Goal: Information Seeking & Learning: Learn about a topic

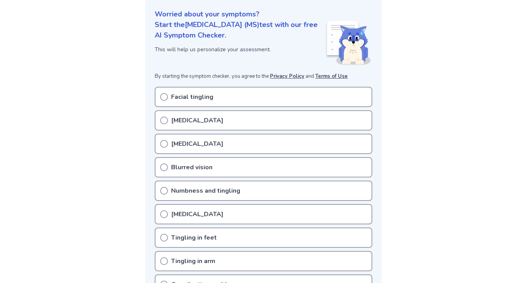
scroll to position [92, 0]
click at [247, 94] on div "Facial tingling" at bounding box center [264, 96] width 218 height 20
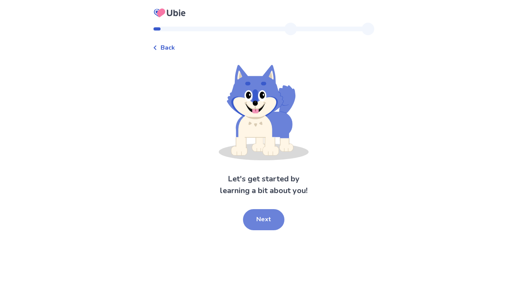
click at [281, 222] on button "Next" at bounding box center [263, 219] width 41 height 21
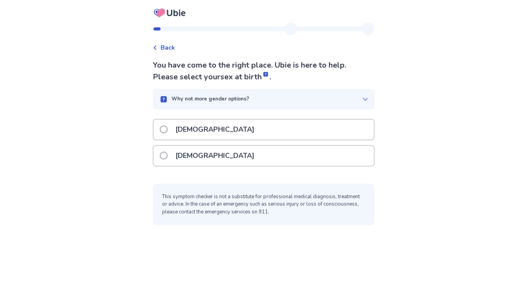
click at [164, 156] on span at bounding box center [164, 156] width 8 height 8
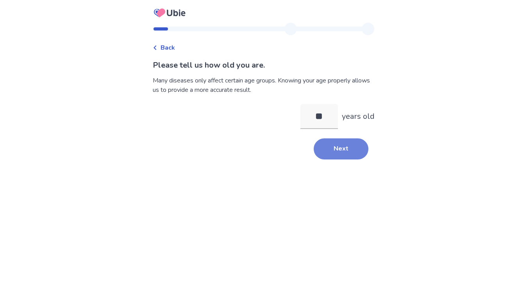
type input "**"
click at [328, 147] on button "Next" at bounding box center [341, 148] width 55 height 21
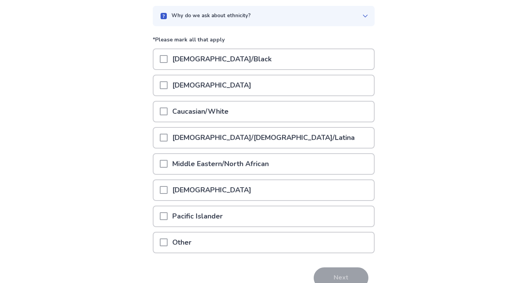
scroll to position [79, 0]
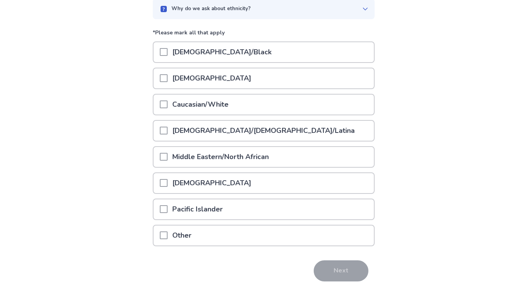
click at [225, 107] on p "Caucasian/White" at bounding box center [201, 105] width 66 height 20
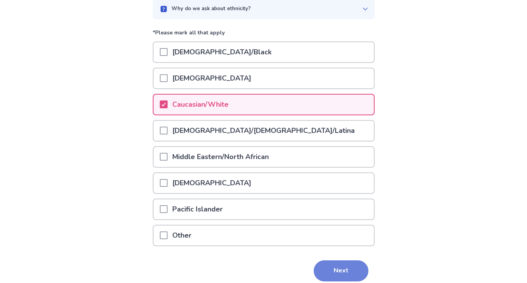
click at [346, 271] on button "Next" at bounding box center [341, 270] width 55 height 21
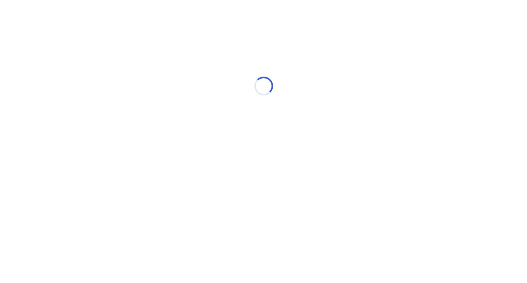
scroll to position [0, 0]
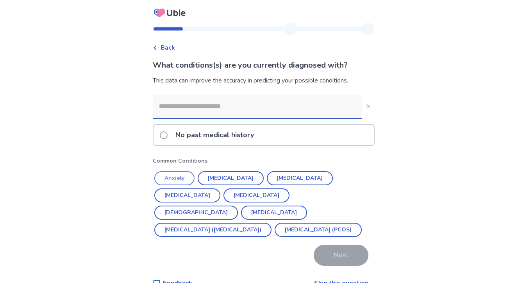
scroll to position [6, 0]
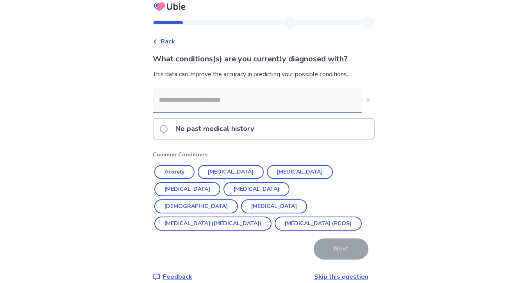
click at [255, 135] on p "No past medical history" at bounding box center [215, 129] width 88 height 20
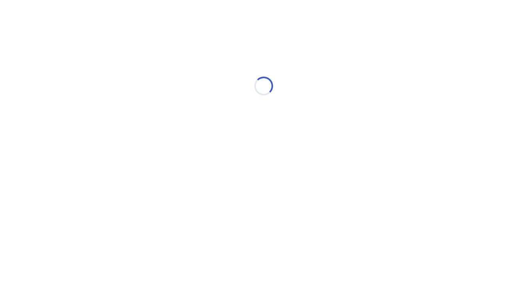
scroll to position [0, 0]
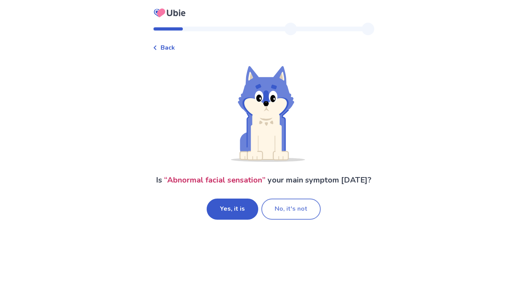
click at [275, 212] on button "No, it's not" at bounding box center [291, 209] width 59 height 21
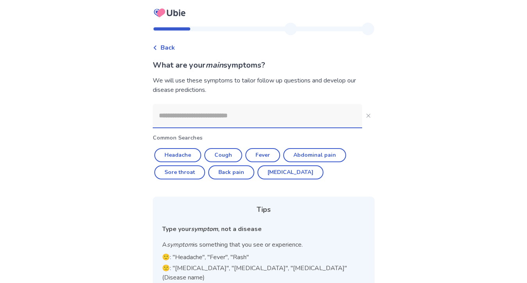
scroll to position [23, 0]
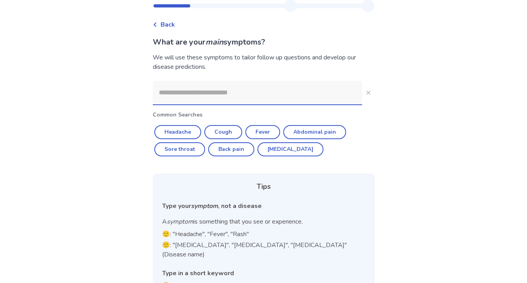
click at [229, 98] on input at bounding box center [258, 92] width 210 height 23
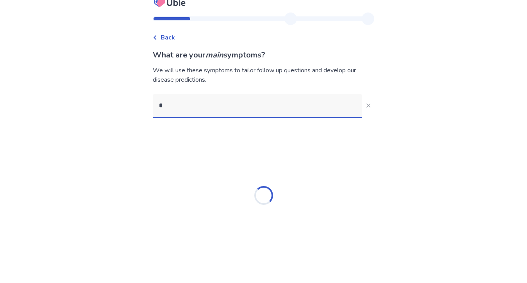
scroll to position [10, 0]
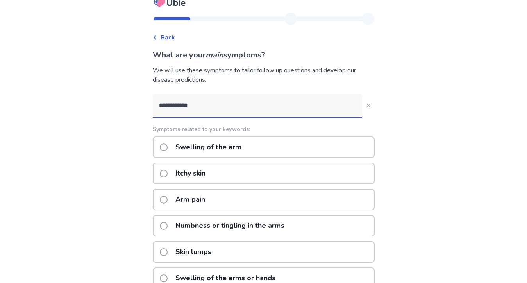
type input "**********"
click at [232, 222] on p "Numbness or tingling in the arms" at bounding box center [230, 226] width 118 height 20
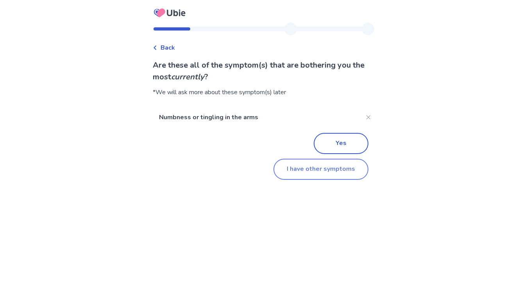
click at [303, 162] on button "I have other symptoms" at bounding box center [321, 169] width 95 height 21
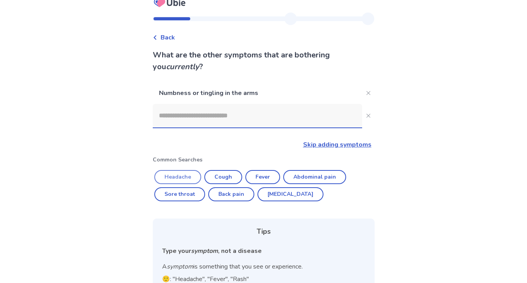
click at [193, 179] on button "Headache" at bounding box center [177, 177] width 47 height 14
type input "********"
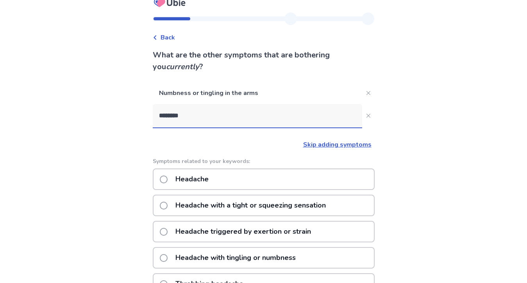
click at [259, 179] on div "Headache" at bounding box center [264, 180] width 222 height 22
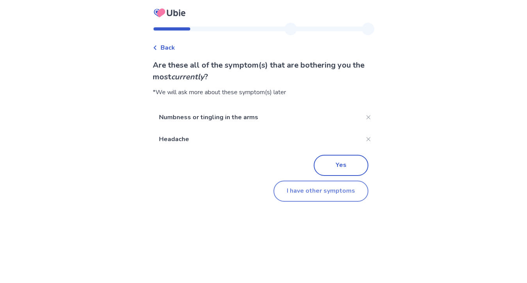
click at [316, 192] on button "I have other symptoms" at bounding box center [321, 191] width 95 height 21
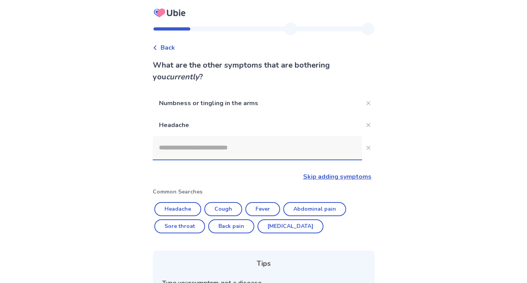
scroll to position [10, 0]
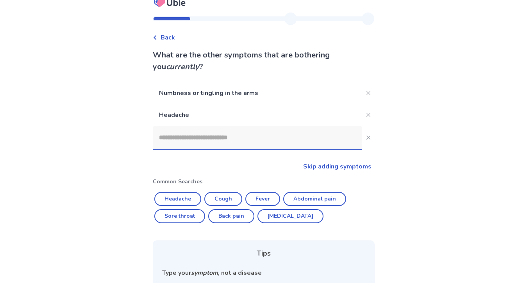
click at [269, 136] on input at bounding box center [258, 137] width 210 height 23
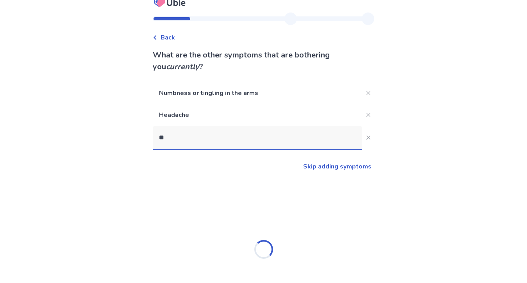
type input "***"
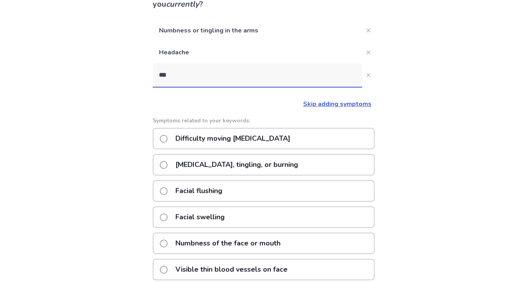
scroll to position [72, 0]
click at [252, 170] on p "Facial pain, tingling, or burning" at bounding box center [237, 165] width 132 height 20
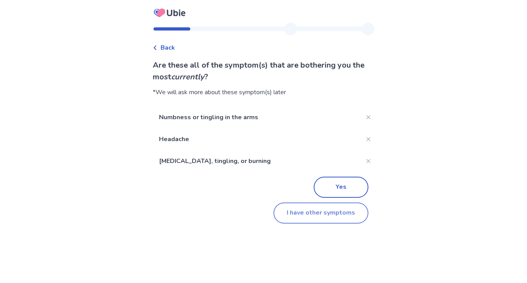
click at [325, 213] on button "I have other symptoms" at bounding box center [321, 213] width 95 height 21
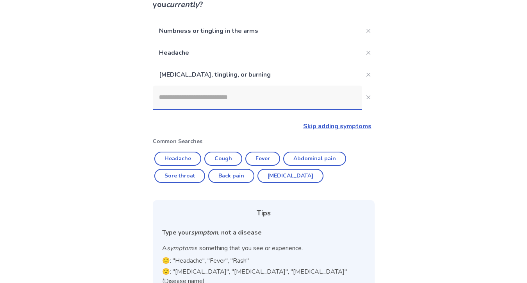
click at [251, 97] on input at bounding box center [258, 97] width 210 height 23
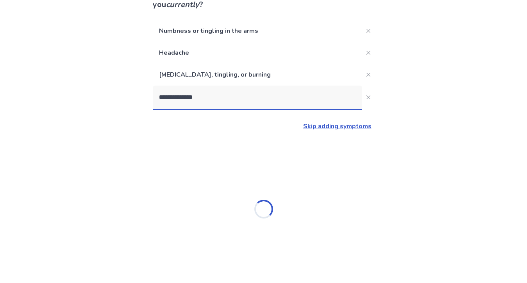
type input "**********"
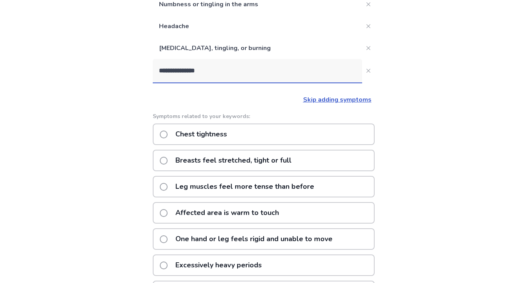
scroll to position [110, 0]
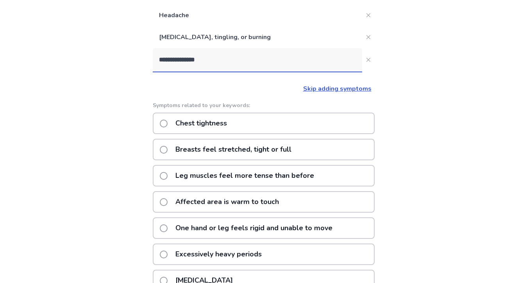
click at [246, 183] on p "Leg muscles feel more tense than before" at bounding box center [245, 176] width 148 height 20
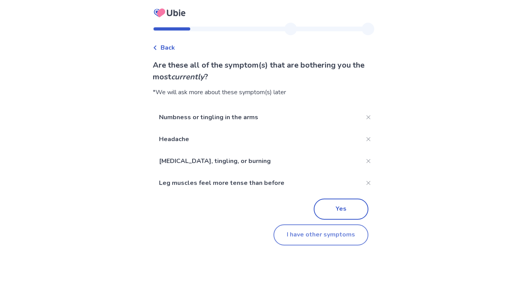
click at [317, 232] on button "I have other symptoms" at bounding box center [321, 234] width 95 height 21
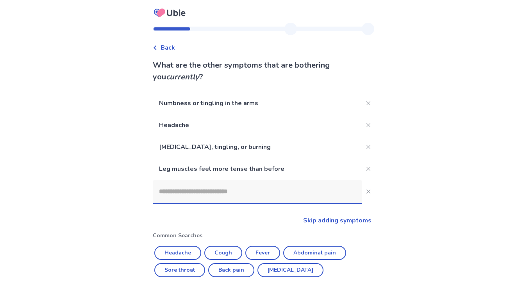
scroll to position [110, 0]
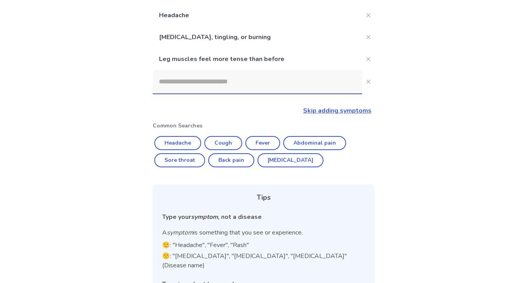
click at [243, 93] on div at bounding box center [258, 81] width 210 height 23
click at [243, 93] on input at bounding box center [258, 81] width 210 height 23
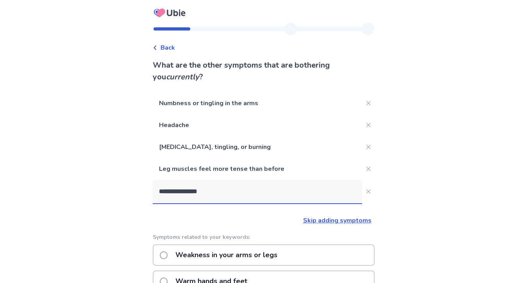
scroll to position [0, 0]
type input "**********"
click at [411, 184] on div "**********" at bounding box center [263, 270] width 527 height 541
click at [367, 193] on button "**********" at bounding box center [368, 191] width 13 height 13
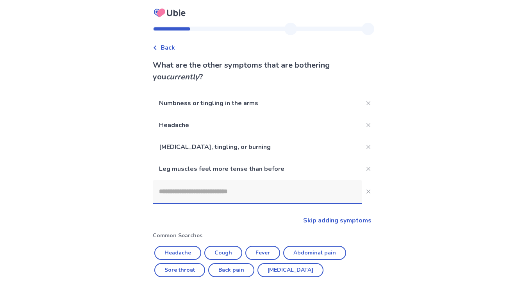
click at [168, 43] on span "Back" at bounding box center [168, 47] width 14 height 9
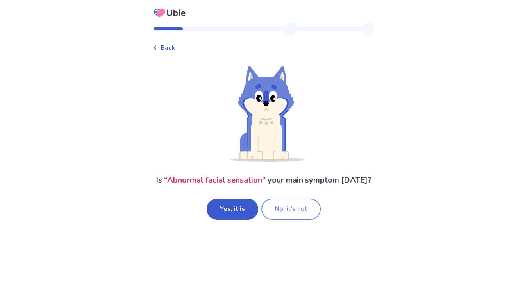
click at [316, 208] on button "No, it's not" at bounding box center [291, 209] width 59 height 21
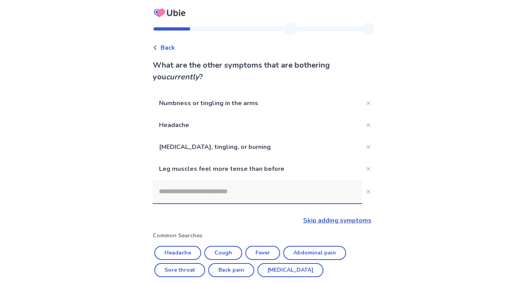
click at [324, 219] on link "Skip adding symptoms" at bounding box center [337, 220] width 68 height 9
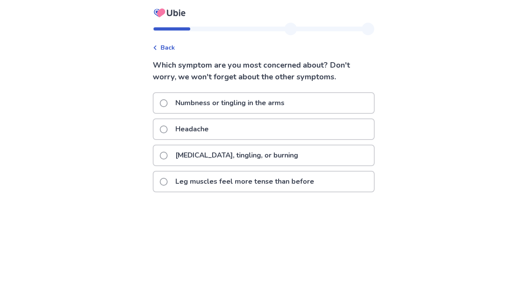
click at [294, 107] on div "Numbness or tingling in the arms" at bounding box center [264, 103] width 221 height 20
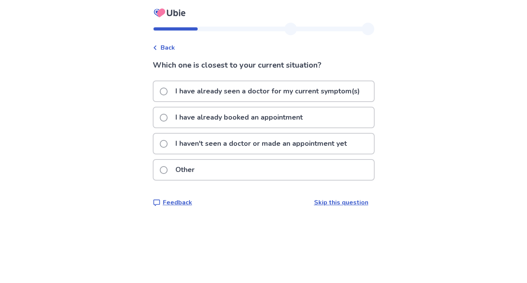
click at [296, 97] on p "I have already seen a doctor for my current symptom(s)" at bounding box center [268, 91] width 194 height 20
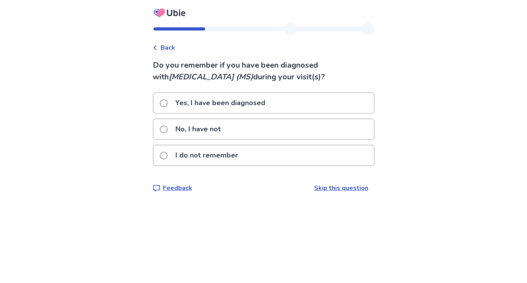
click at [263, 133] on div "No, I have not" at bounding box center [264, 129] width 221 height 20
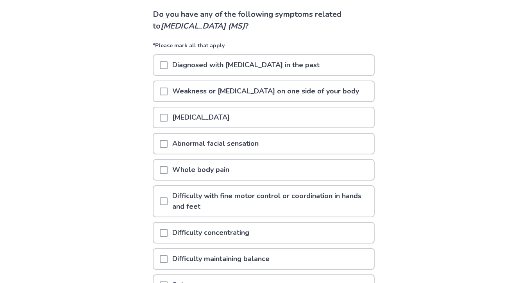
scroll to position [47, 0]
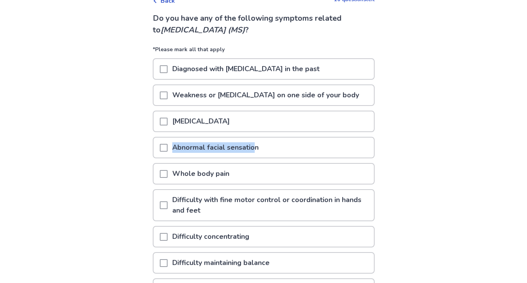
click at [260, 142] on p "Abnormal facial sensation" at bounding box center [216, 148] width 96 height 20
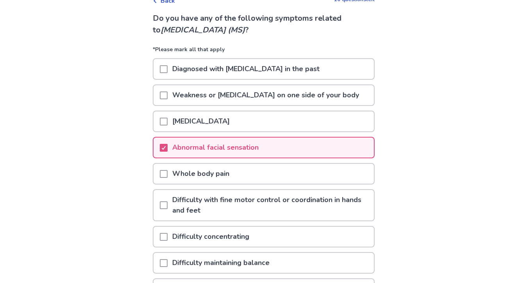
click at [267, 93] on p "Weakness or [MEDICAL_DATA] on one side of your body" at bounding box center [266, 95] width 196 height 20
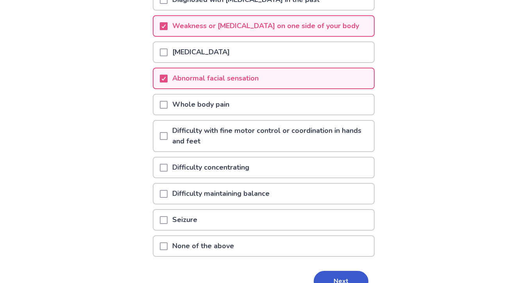
scroll to position [122, 0]
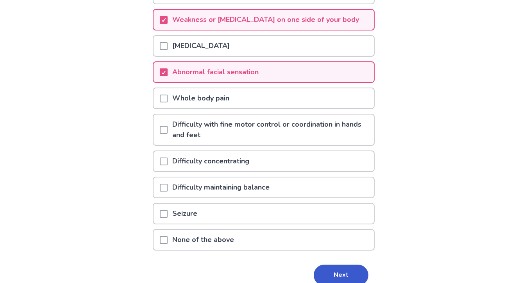
click at [232, 169] on p "Difficulty concentrating" at bounding box center [211, 161] width 86 height 20
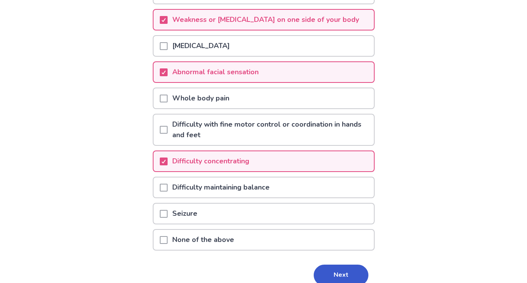
scroll to position [145, 0]
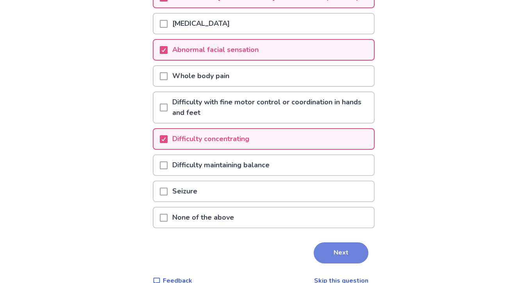
click at [323, 255] on button "Next" at bounding box center [341, 252] width 55 height 21
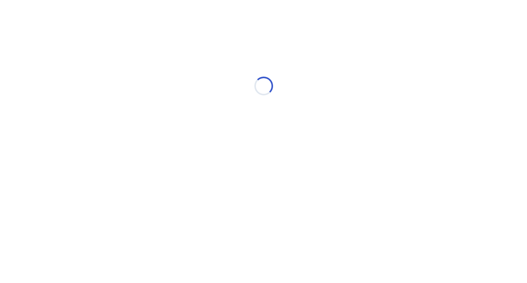
scroll to position [0, 0]
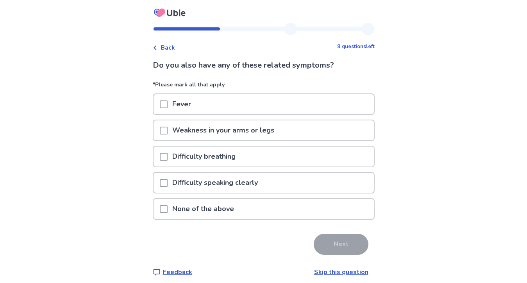
click at [293, 129] on div "Weakness in your arms or legs" at bounding box center [264, 130] width 221 height 20
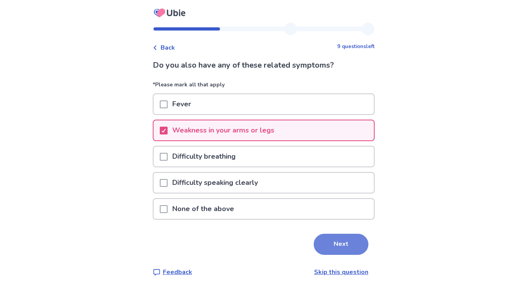
click at [318, 237] on button "Next" at bounding box center [341, 244] width 55 height 21
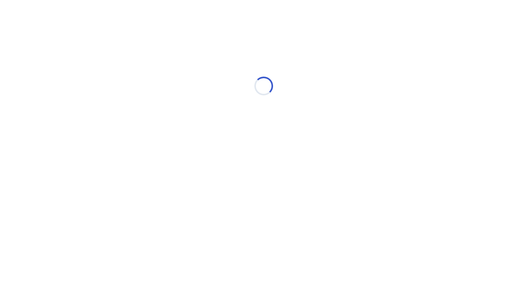
select select "*"
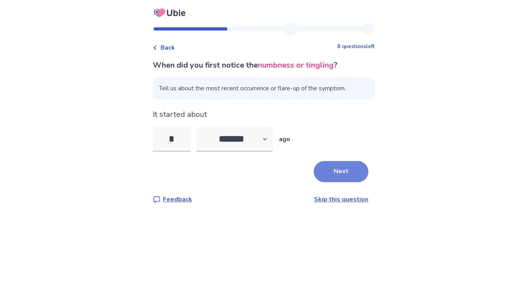
type input "*"
click at [355, 170] on button "Next" at bounding box center [341, 171] width 55 height 21
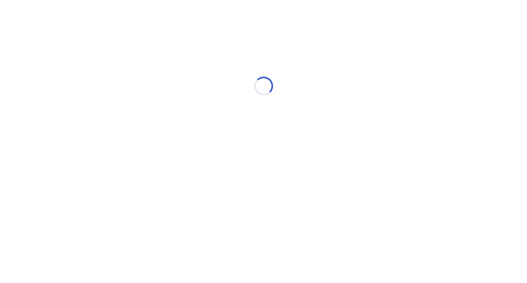
select select "*"
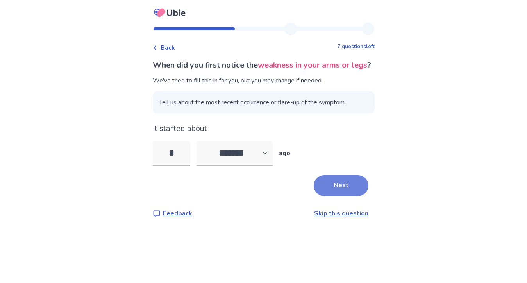
click at [344, 192] on button "Next" at bounding box center [341, 185] width 55 height 21
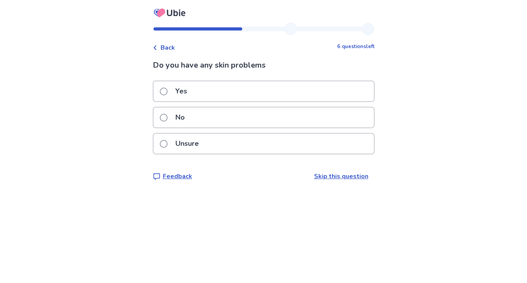
click at [280, 121] on div "No" at bounding box center [264, 118] width 221 height 20
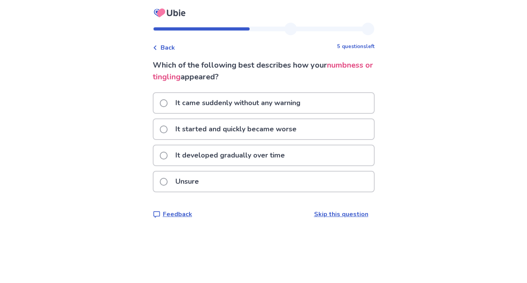
click at [289, 153] on p "It developed gradually over time" at bounding box center [230, 155] width 119 height 20
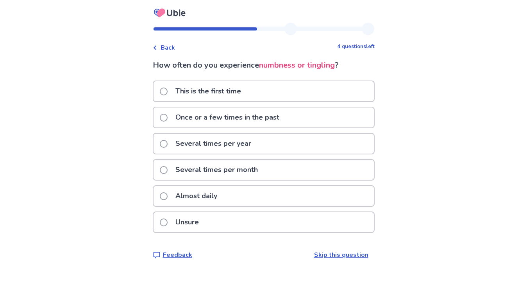
click at [260, 198] on div "Almost daily" at bounding box center [264, 196] width 221 height 20
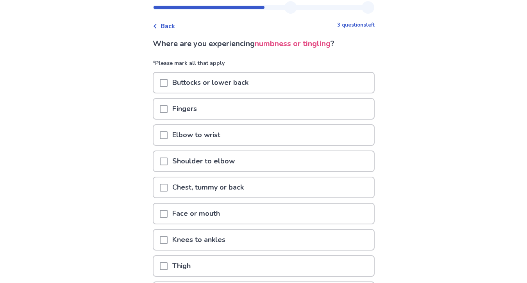
scroll to position [23, 0]
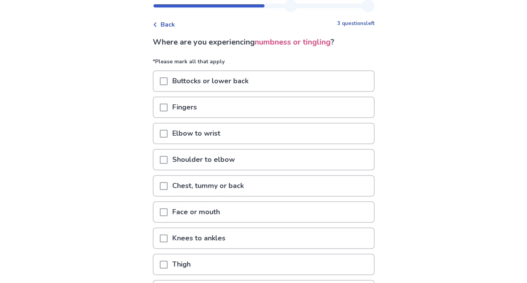
click at [242, 134] on div "Elbow to wrist" at bounding box center [264, 134] width 221 height 20
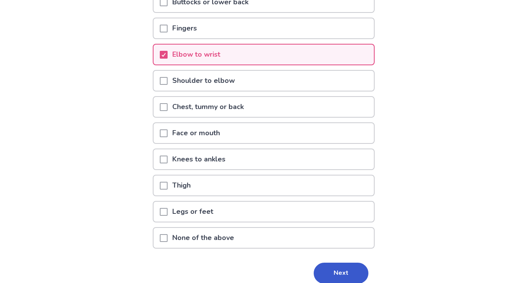
scroll to position [102, 0]
click at [230, 185] on div "Thigh" at bounding box center [264, 186] width 221 height 20
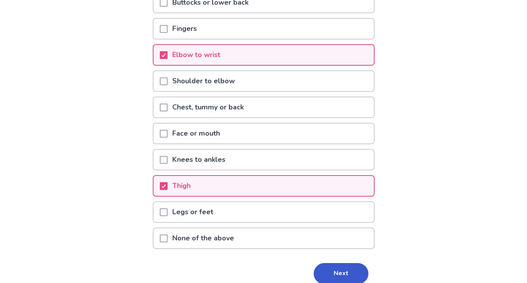
click at [229, 211] on div "Legs or feet" at bounding box center [264, 212] width 221 height 20
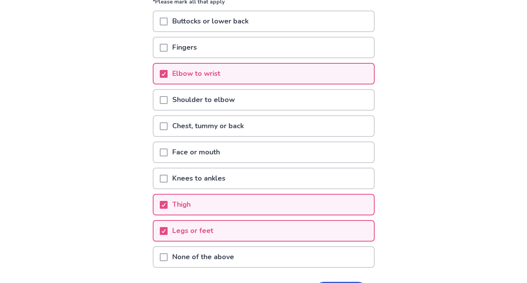
scroll to position [70, 0]
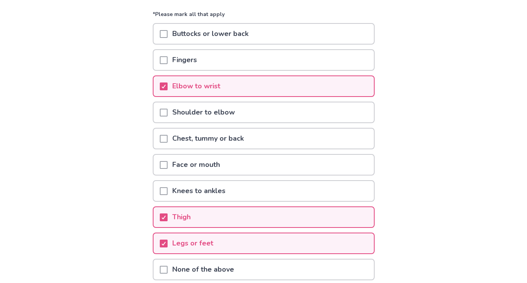
click at [240, 163] on div "Face or mouth" at bounding box center [264, 165] width 221 height 20
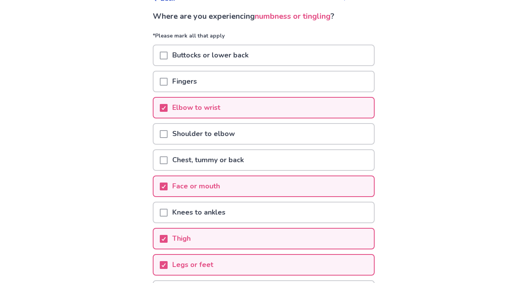
scroll to position [38, 0]
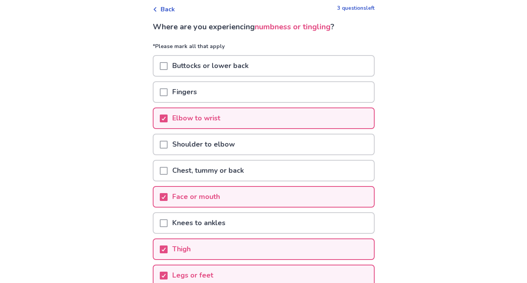
click at [223, 72] on p "Buttocks or lower back" at bounding box center [211, 66] width 86 height 20
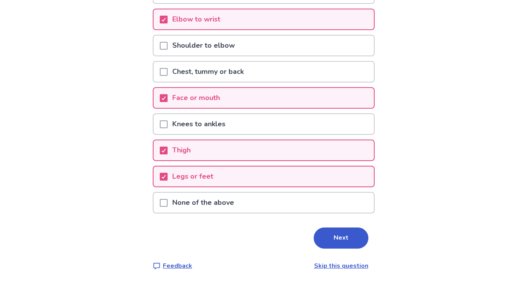
scroll to position [137, 0]
click at [343, 235] on button "Next" at bounding box center [341, 238] width 55 height 21
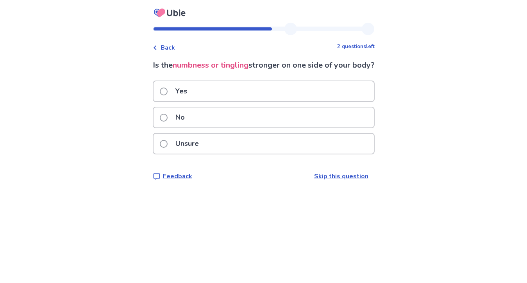
click at [175, 49] on span "Back" at bounding box center [168, 47] width 14 height 9
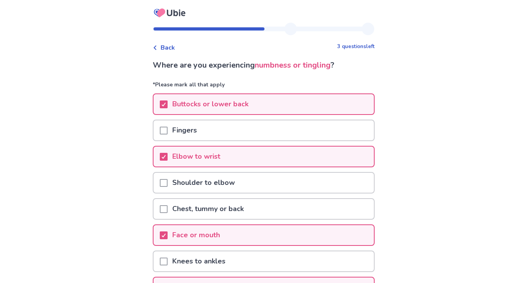
click at [242, 191] on div "Shoulder to elbow" at bounding box center [264, 183] width 221 height 20
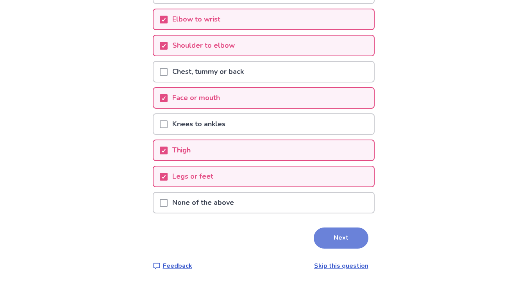
scroll to position [137, 0]
click at [321, 231] on button "Next" at bounding box center [341, 238] width 55 height 21
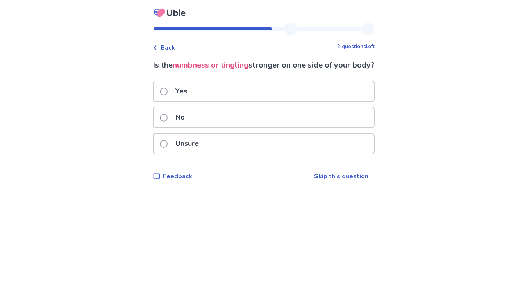
click at [231, 101] on div "Yes" at bounding box center [264, 91] width 221 height 20
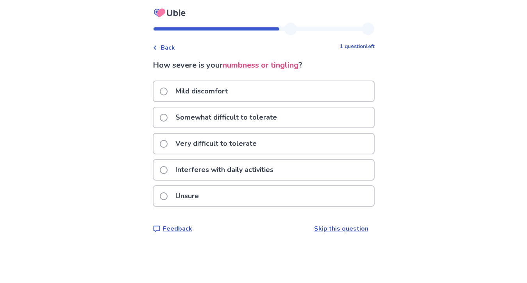
click at [264, 118] on p "Somewhat difficult to tolerate" at bounding box center [226, 118] width 111 height 20
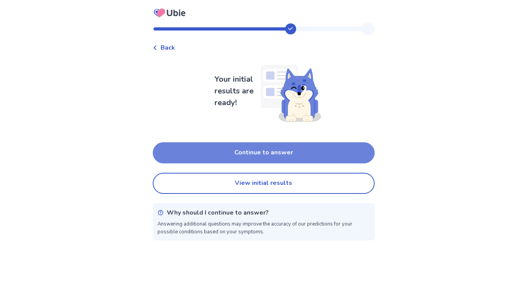
click at [284, 156] on button "Continue to answer" at bounding box center [264, 152] width 222 height 21
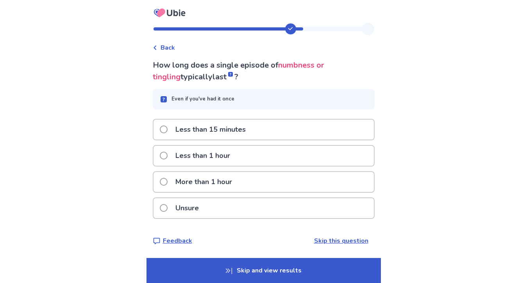
click at [255, 190] on div "More than 1 hour" at bounding box center [264, 182] width 221 height 20
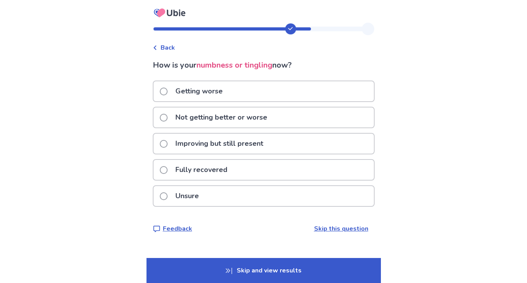
click at [238, 113] on p "Not getting better or worse" at bounding box center [221, 118] width 101 height 20
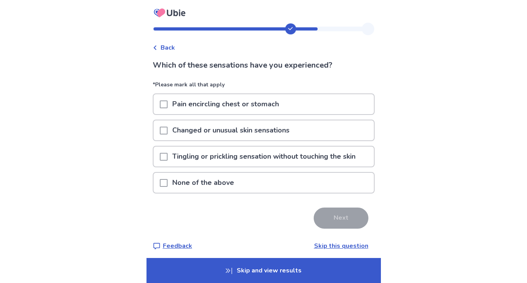
click at [244, 193] on div "None of the above" at bounding box center [264, 183] width 222 height 22
click at [244, 179] on div "None of the above" at bounding box center [264, 183] width 221 height 20
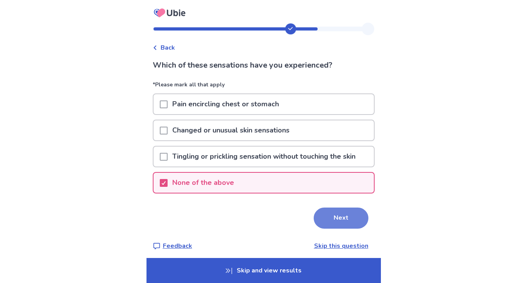
click at [342, 224] on button "Next" at bounding box center [341, 218] width 55 height 21
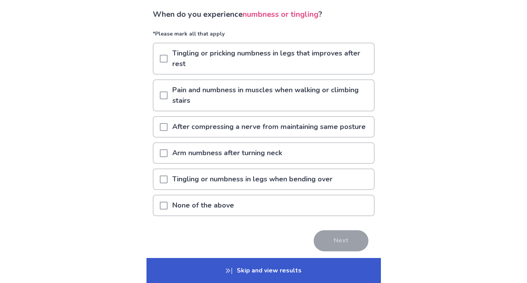
scroll to position [58, 0]
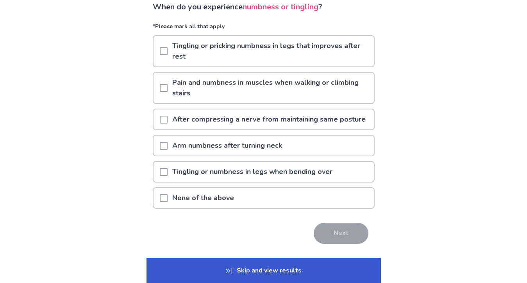
click at [273, 204] on div "None of the above" at bounding box center [264, 198] width 221 height 20
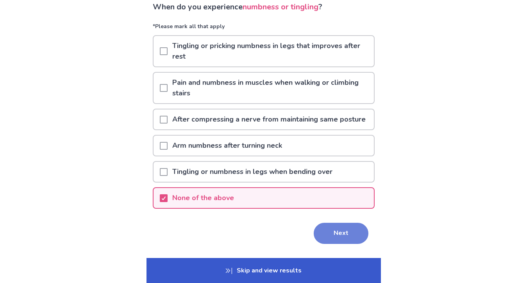
click at [321, 236] on button "Next" at bounding box center [341, 233] width 55 height 21
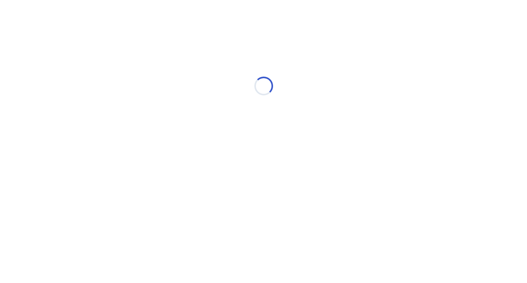
scroll to position [0, 0]
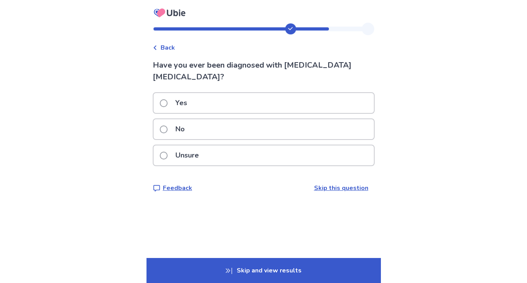
click at [265, 121] on div "No" at bounding box center [264, 129] width 221 height 20
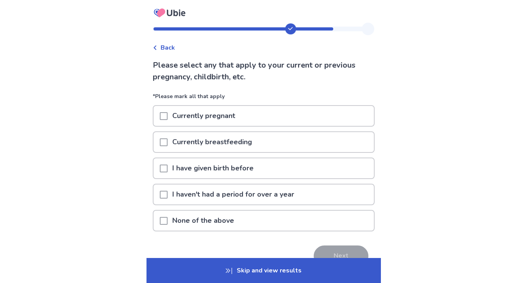
click at [255, 215] on div "None of the above" at bounding box center [264, 221] width 221 height 20
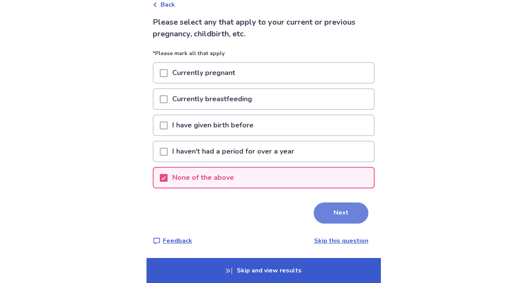
scroll to position [43, 0]
click at [332, 214] on button "Next" at bounding box center [341, 213] width 55 height 21
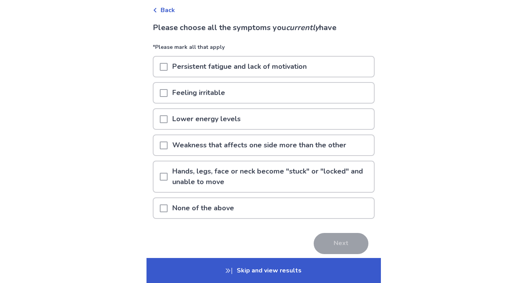
scroll to position [38, 0]
click at [293, 153] on p "Weakness that affects one side more than the other" at bounding box center [259, 145] width 183 height 20
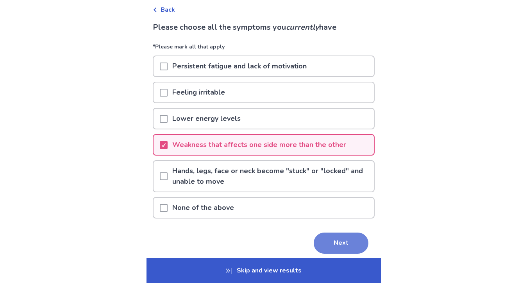
click at [333, 244] on button "Next" at bounding box center [341, 243] width 55 height 21
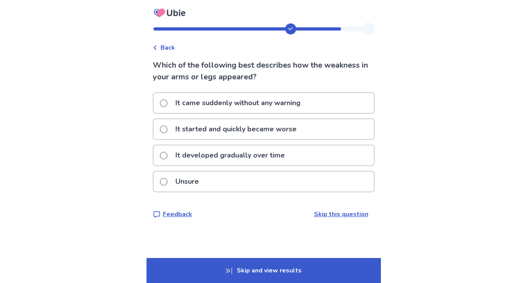
click at [277, 266] on p "Skip and view results" at bounding box center [264, 270] width 235 height 25
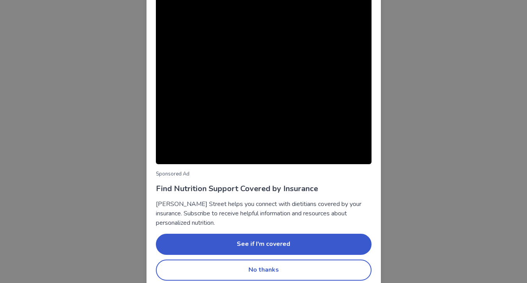
scroll to position [42, 0]
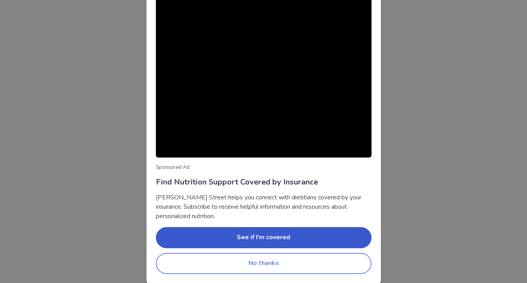
click at [278, 266] on button "No thanks" at bounding box center [264, 263] width 216 height 21
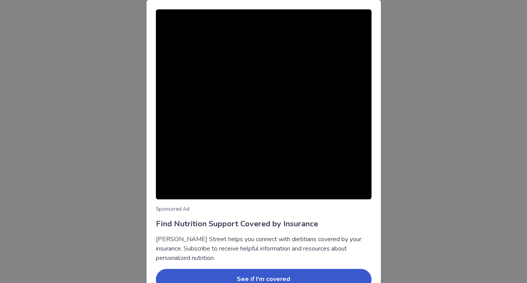
scroll to position [42, 0]
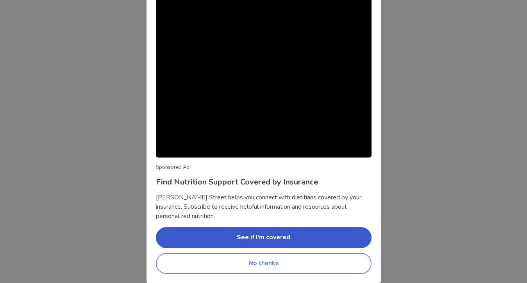
click at [280, 260] on button "No thanks" at bounding box center [264, 263] width 216 height 21
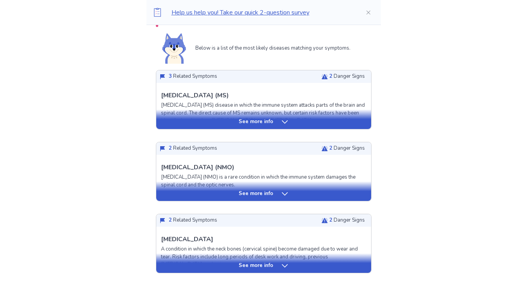
scroll to position [179, 0]
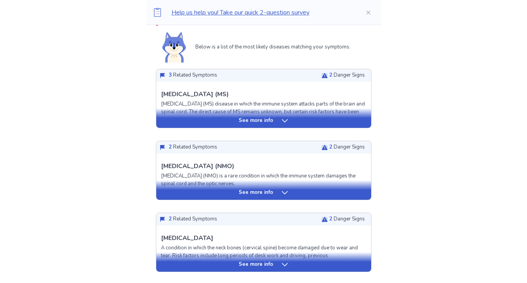
click at [281, 192] on icon at bounding box center [285, 193] width 8 height 8
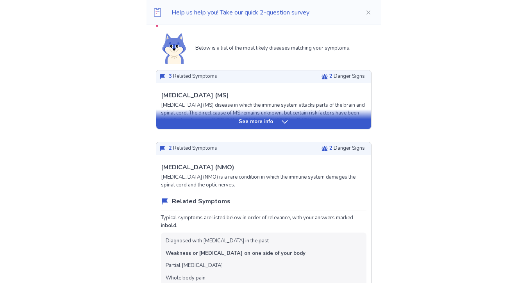
scroll to position [151, 0]
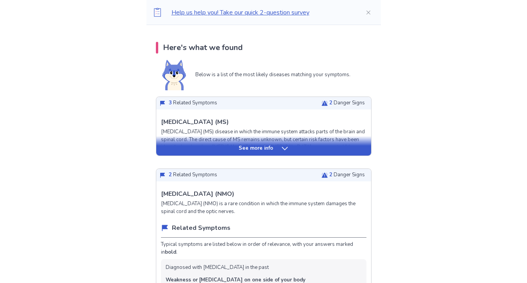
click at [264, 150] on p "See more info" at bounding box center [256, 149] width 34 height 8
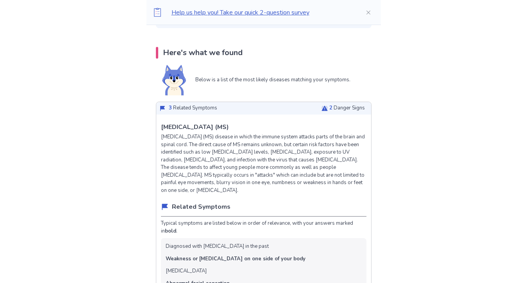
scroll to position [135, 0]
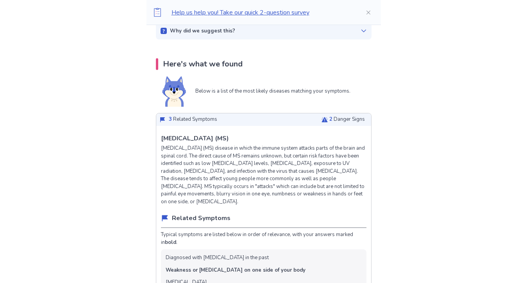
click at [324, 120] on div "2 Danger Signs" at bounding box center [343, 120] width 43 height 8
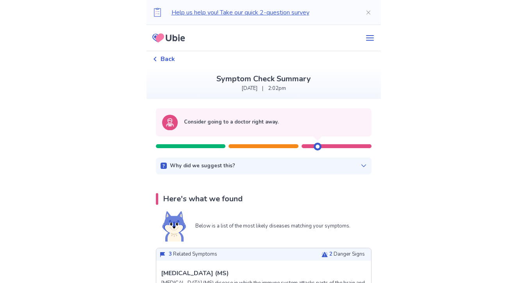
scroll to position [0, 0]
click at [236, 161] on div "Why did we suggest this? This suggestion is based on the severity level of a fe…" at bounding box center [264, 166] width 216 height 17
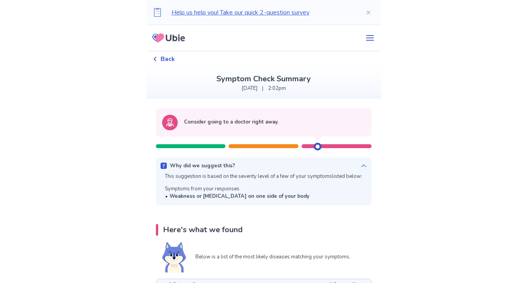
click at [236, 161] on div "Why did we suggest this? This suggestion is based on the severity level of a fe…" at bounding box center [264, 182] width 216 height 48
